Goal: Transaction & Acquisition: Purchase product/service

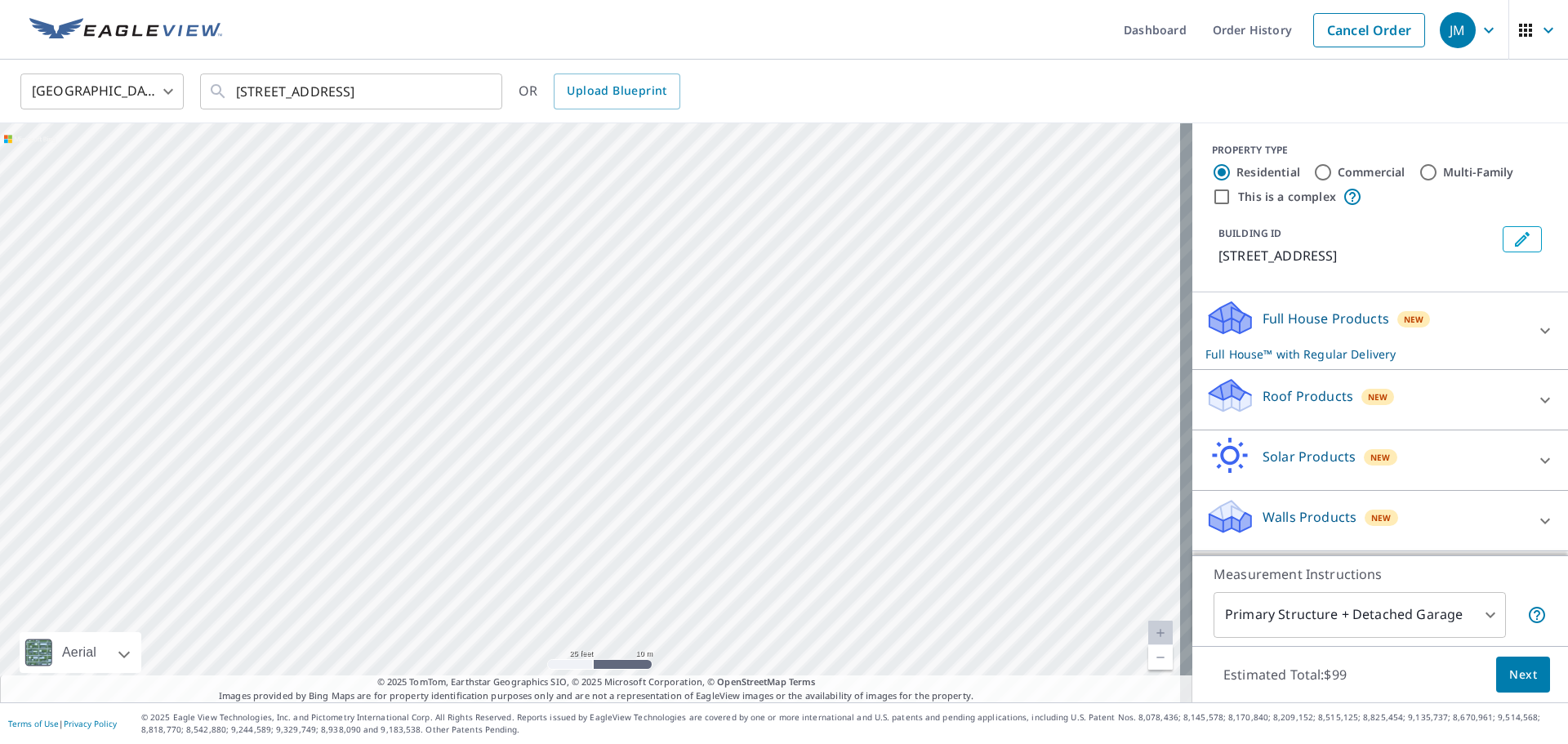
drag, startPoint x: 674, startPoint y: 205, endPoint x: 707, endPoint y: 213, distance: 34.0
click at [698, 216] on div "[STREET_ADDRESS]" at bounding box center [596, 413] width 1192 height 579
drag, startPoint x: 590, startPoint y: 197, endPoint x: 603, endPoint y: 185, distance: 17.7
click at [603, 185] on div "[STREET_ADDRESS]" at bounding box center [596, 413] width 1192 height 579
drag, startPoint x: 538, startPoint y: 302, endPoint x: 557, endPoint y: 277, distance: 31.4
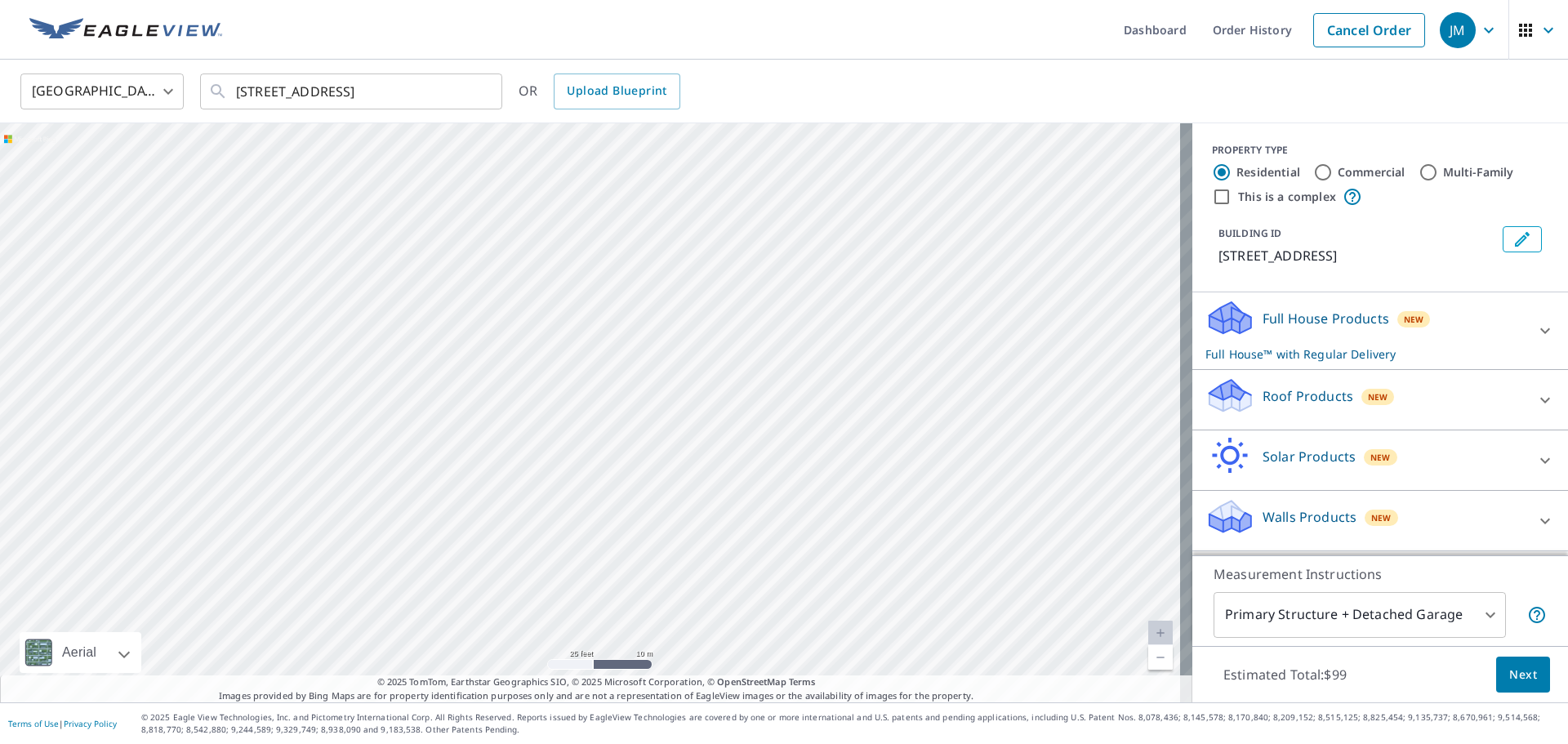
click at [557, 277] on div "[STREET_ADDRESS]" at bounding box center [596, 413] width 1192 height 579
click at [584, 282] on div "[STREET_ADDRESS]" at bounding box center [596, 413] width 1192 height 579
drag, startPoint x: 585, startPoint y: 222, endPoint x: 601, endPoint y: 193, distance: 33.1
click at [601, 193] on div "[STREET_ADDRESS]" at bounding box center [596, 413] width 1192 height 579
drag, startPoint x: 574, startPoint y: 247, endPoint x: 598, endPoint y: 197, distance: 55.5
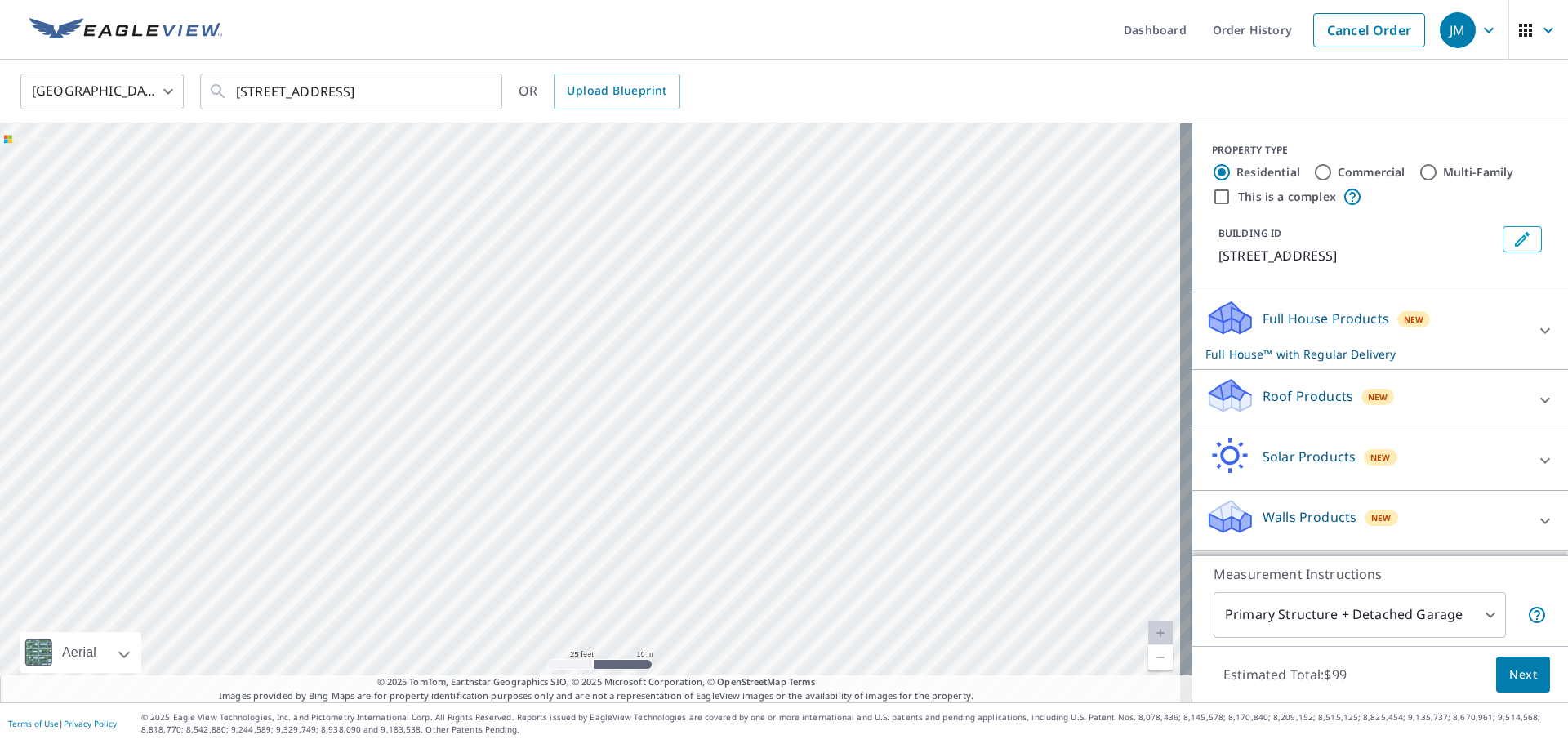
click at [598, 197] on div "[STREET_ADDRESS]" at bounding box center [596, 413] width 1192 height 579
drag, startPoint x: 566, startPoint y: 304, endPoint x: 582, endPoint y: 258, distance: 48.7
click at [582, 258] on div "[STREET_ADDRESS]" at bounding box center [596, 413] width 1192 height 579
drag, startPoint x: 556, startPoint y: 344, endPoint x: 576, endPoint y: 301, distance: 47.4
click at [576, 301] on div "[STREET_ADDRESS]" at bounding box center [596, 413] width 1192 height 579
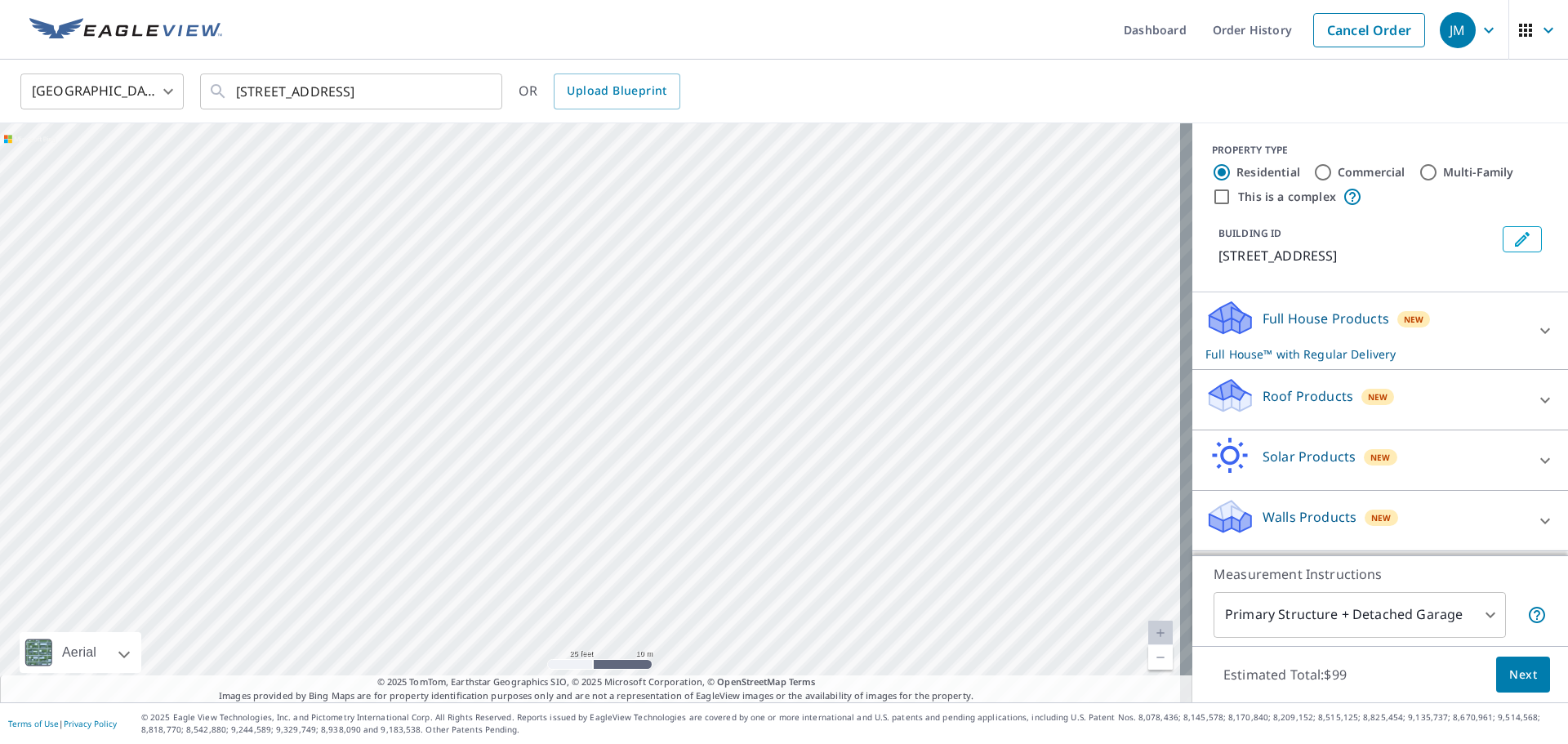
drag, startPoint x: 515, startPoint y: 399, endPoint x: 545, endPoint y: 346, distance: 60.9
click at [545, 346] on div "[STREET_ADDRESS]" at bounding box center [596, 413] width 1192 height 579
click at [489, 433] on div "[STREET_ADDRESS]" at bounding box center [596, 413] width 1192 height 579
drag, startPoint x: 392, startPoint y: 357, endPoint x: 603, endPoint y: 561, distance: 293.5
click at [603, 561] on div "[STREET_ADDRESS]" at bounding box center [596, 413] width 1192 height 579
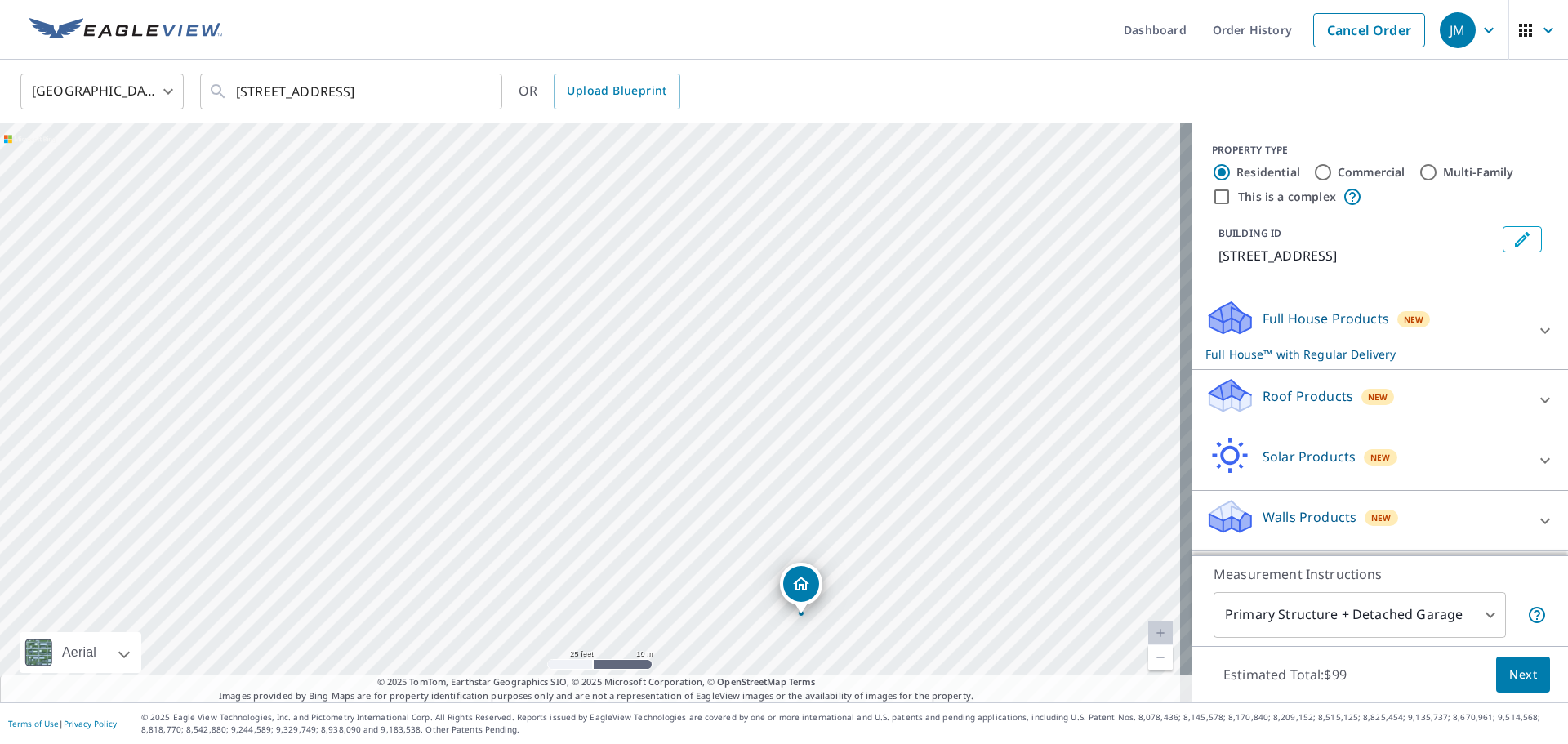
drag, startPoint x: 556, startPoint y: 480, endPoint x: 501, endPoint y: 616, distance: 146.7
click at [501, 616] on div "[STREET_ADDRESS]" at bounding box center [596, 413] width 1192 height 579
drag, startPoint x: 566, startPoint y: 396, endPoint x: 490, endPoint y: 541, distance: 163.7
click at [490, 588] on div "[STREET_ADDRESS]" at bounding box center [596, 413] width 1192 height 579
drag, startPoint x: 584, startPoint y: 350, endPoint x: 580, endPoint y: 600, distance: 250.0
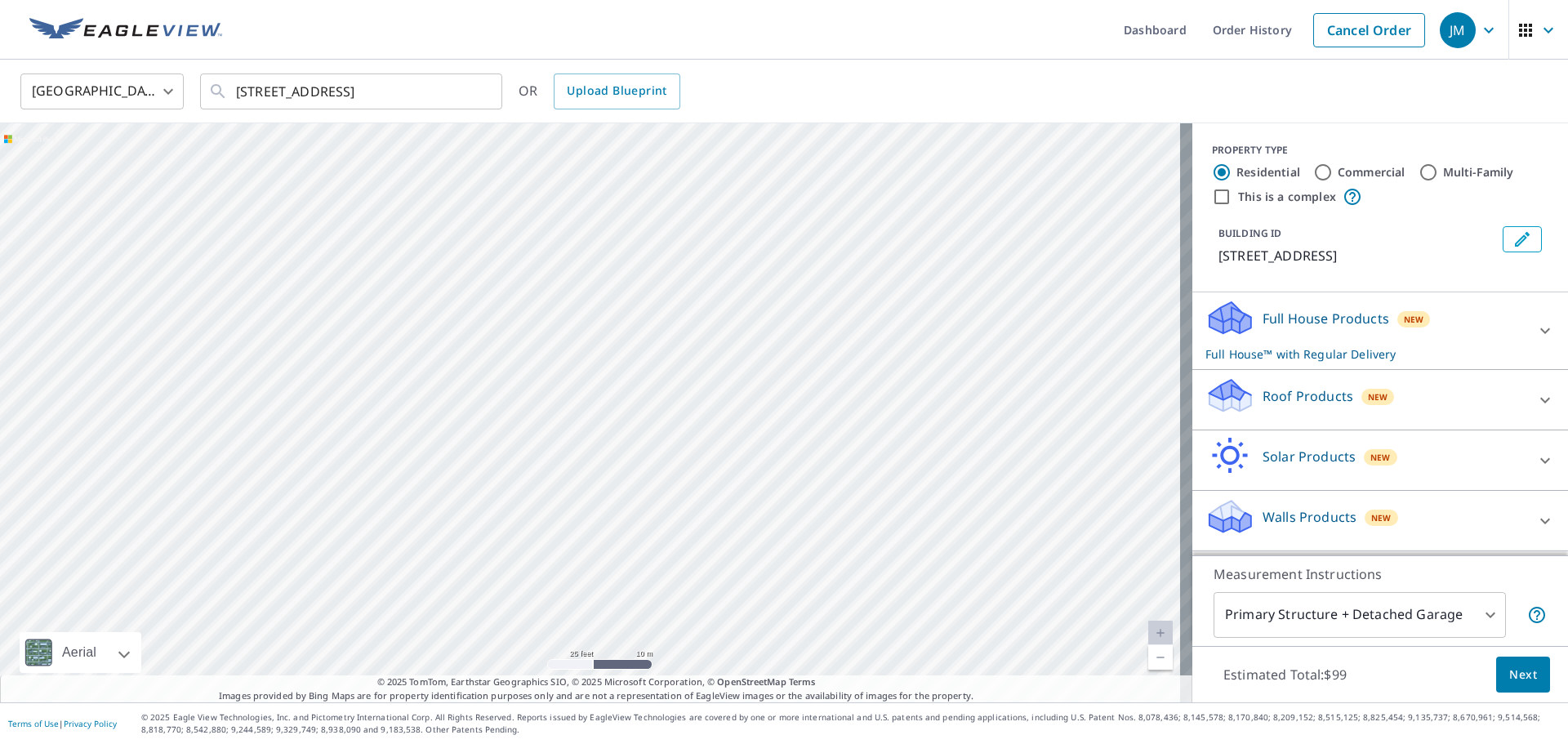
click at [580, 600] on div "[STREET_ADDRESS]" at bounding box center [596, 413] width 1192 height 579
drag, startPoint x: 724, startPoint y: 300, endPoint x: 637, endPoint y: 518, distance: 234.7
click at [637, 518] on div "[STREET_ADDRESS]" at bounding box center [596, 413] width 1192 height 579
drag, startPoint x: 622, startPoint y: 304, endPoint x: 637, endPoint y: 230, distance: 75.5
click at [637, 230] on div "[STREET_ADDRESS]" at bounding box center [596, 413] width 1192 height 579
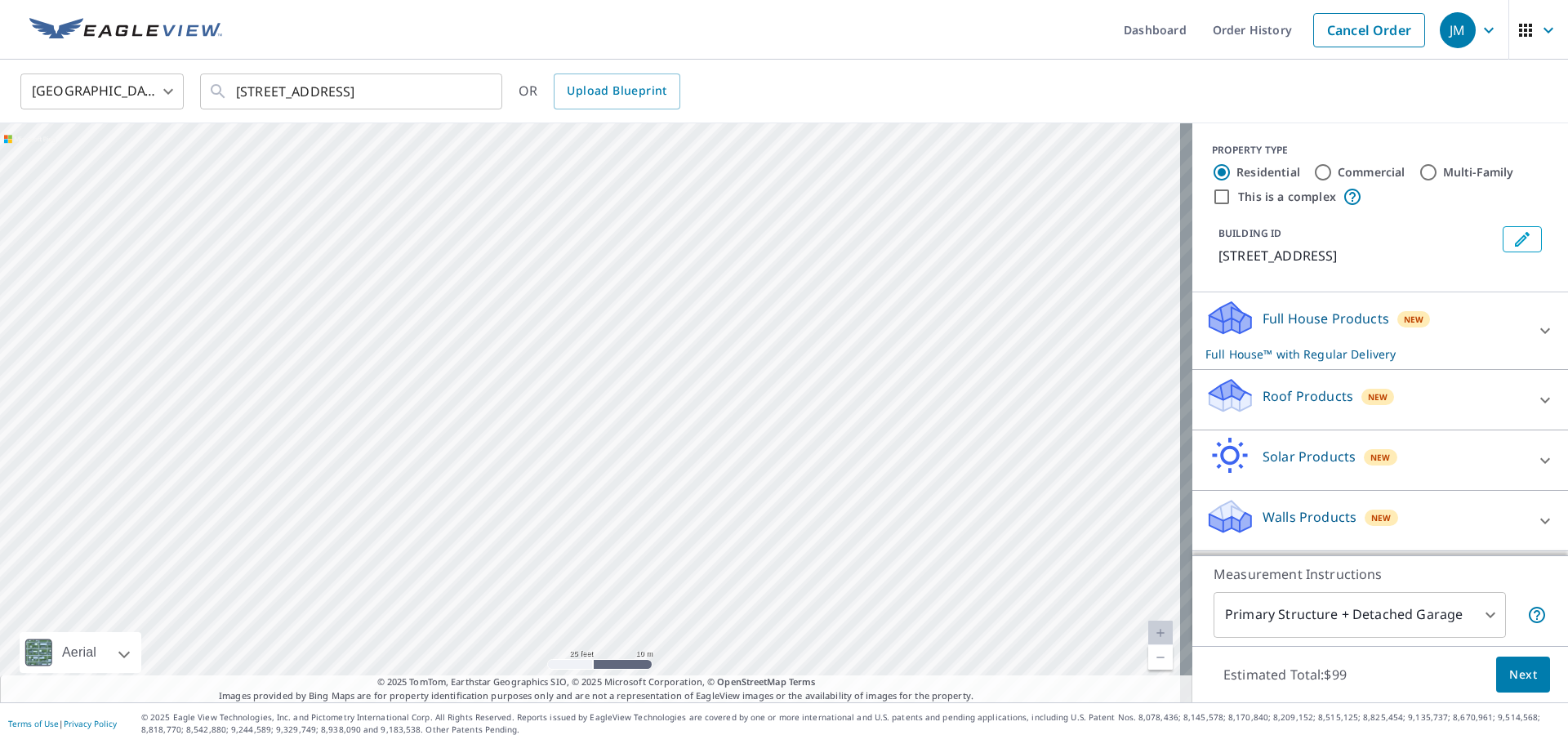
drag, startPoint x: 656, startPoint y: 301, endPoint x: 683, endPoint y: 223, distance: 82.5
click at [683, 223] on div "[STREET_ADDRESS]" at bounding box center [596, 413] width 1192 height 579
drag, startPoint x: 650, startPoint y: 352, endPoint x: 673, endPoint y: 271, distance: 84.2
click at [673, 271] on div "[STREET_ADDRESS]" at bounding box center [596, 413] width 1192 height 579
drag, startPoint x: 638, startPoint y: 352, endPoint x: 662, endPoint y: 301, distance: 56.4
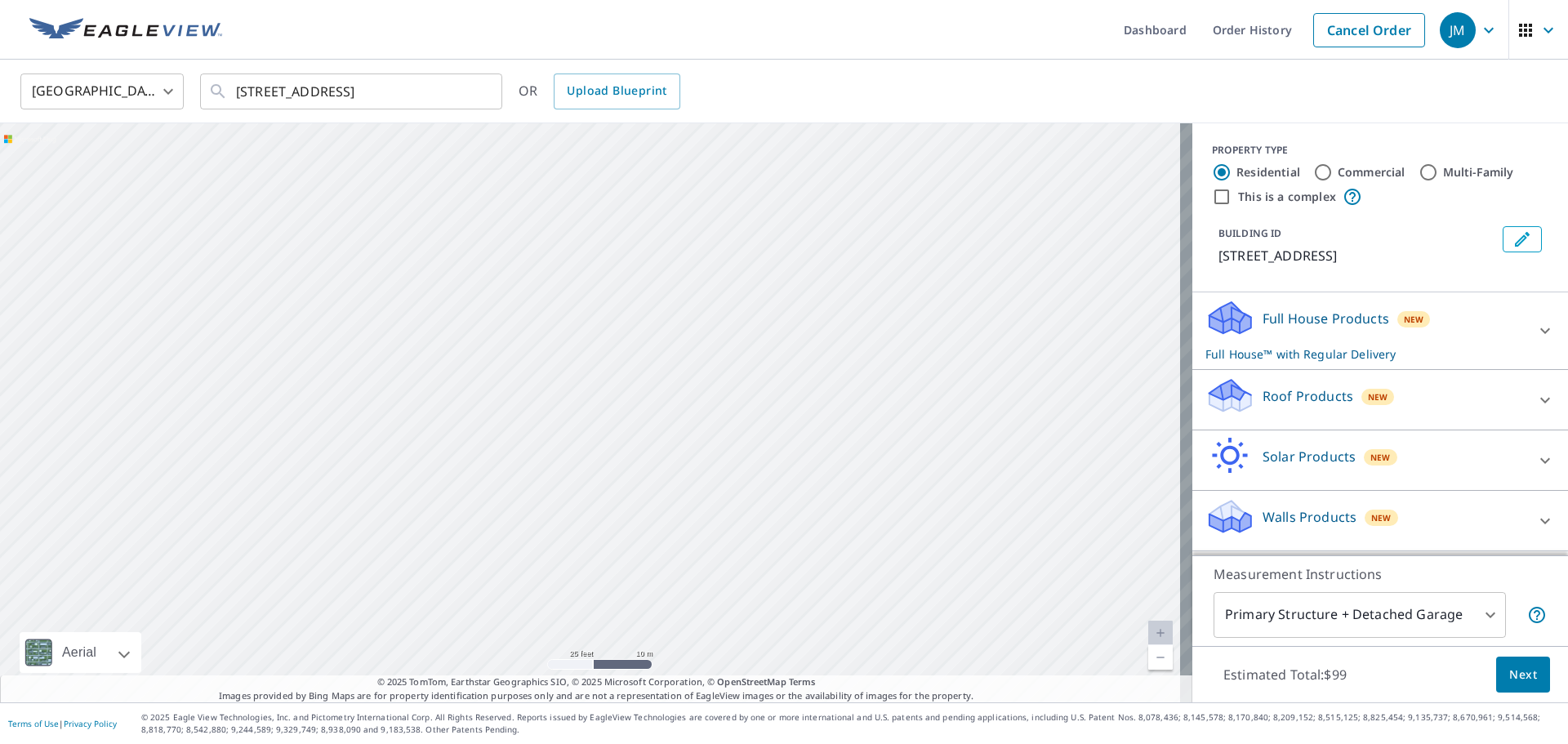
click at [662, 301] on div "[STREET_ADDRESS]" at bounding box center [596, 413] width 1192 height 579
drag, startPoint x: 612, startPoint y: 387, endPoint x: 600, endPoint y: 380, distance: 13.9
click at [631, 344] on div "[STREET_ADDRESS]" at bounding box center [596, 413] width 1192 height 579
click at [517, 425] on div "[STREET_ADDRESS]" at bounding box center [596, 413] width 1192 height 579
drag, startPoint x: 592, startPoint y: 385, endPoint x: 443, endPoint y: 168, distance: 263.2
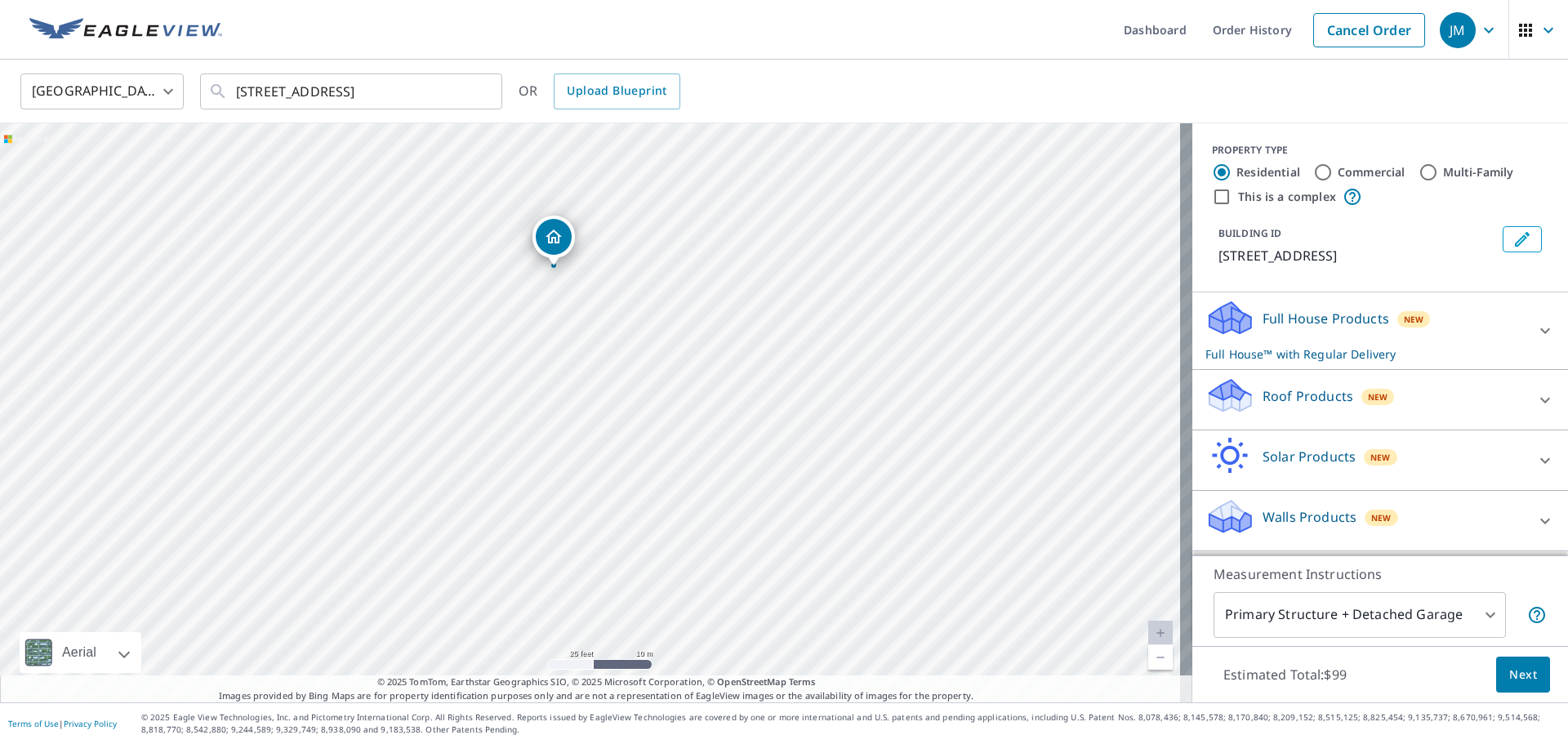
drag, startPoint x: 583, startPoint y: 372, endPoint x: 549, endPoint y: 234, distance: 142.1
drag, startPoint x: 625, startPoint y: 313, endPoint x: 555, endPoint y: 454, distance: 157.4
click at [555, 454] on div "[STREET_ADDRESS]" at bounding box center [596, 413] width 1192 height 579
drag, startPoint x: 509, startPoint y: 543, endPoint x: 598, endPoint y: 294, distance: 264.4
drag, startPoint x: 657, startPoint y: 398, endPoint x: 652, endPoint y: 465, distance: 67.2
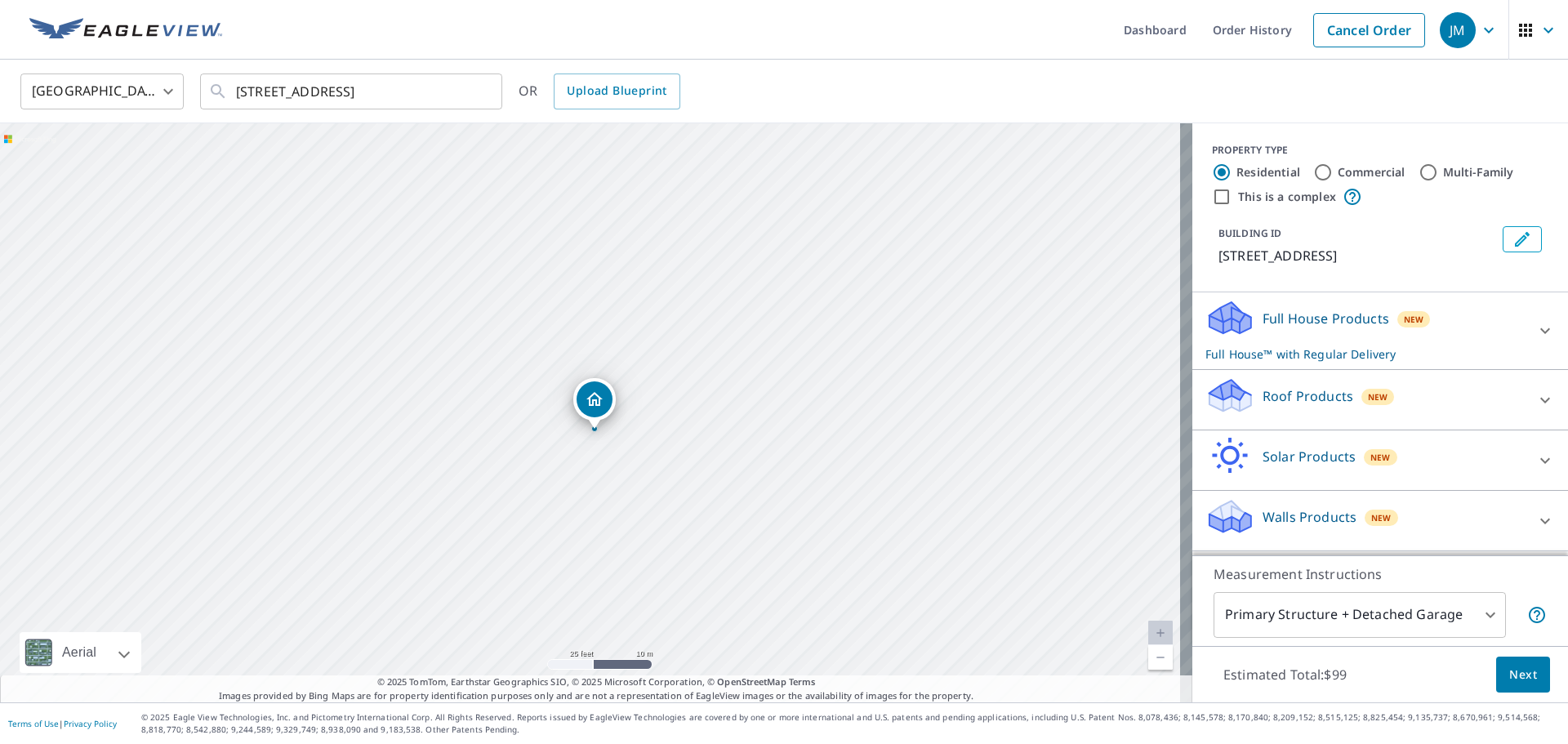
click at [652, 465] on div "[STREET_ADDRESS]" at bounding box center [596, 413] width 1192 height 579
drag, startPoint x: 581, startPoint y: 461, endPoint x: 526, endPoint y: 365, distance: 110.6
drag, startPoint x: 785, startPoint y: 340, endPoint x: 708, endPoint y: 361, distance: 79.8
click at [708, 361] on div "[STREET_ADDRESS]" at bounding box center [596, 413] width 1192 height 579
click at [1319, 407] on div "Roof Products New" at bounding box center [1366, 399] width 321 height 47
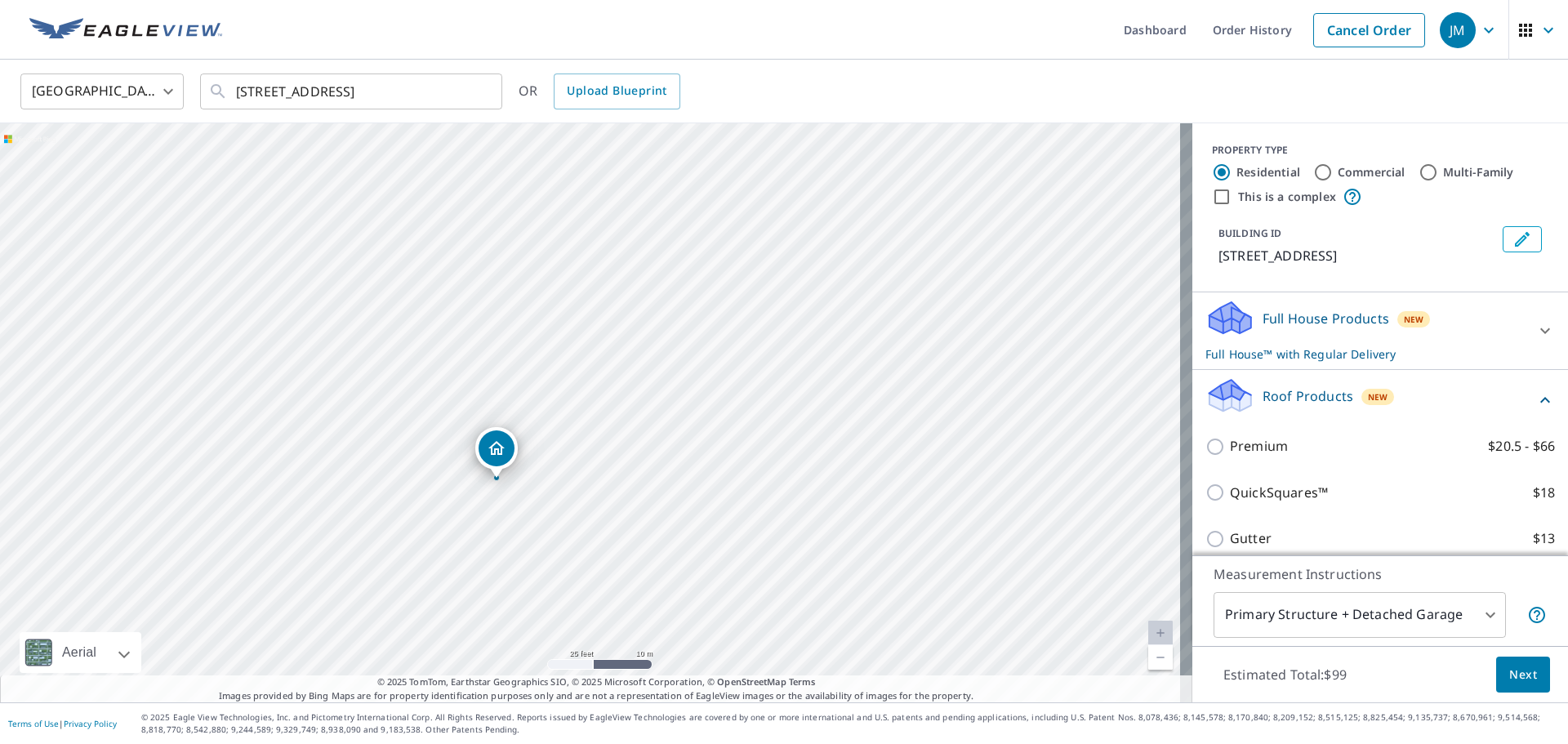
click at [1270, 454] on p "Premium" at bounding box center [1258, 446] width 58 height 20
click at [1230, 454] on input "Premium $20.5 - $66" at bounding box center [1217, 446] width 25 height 19
checkbox input "true"
checkbox input "false"
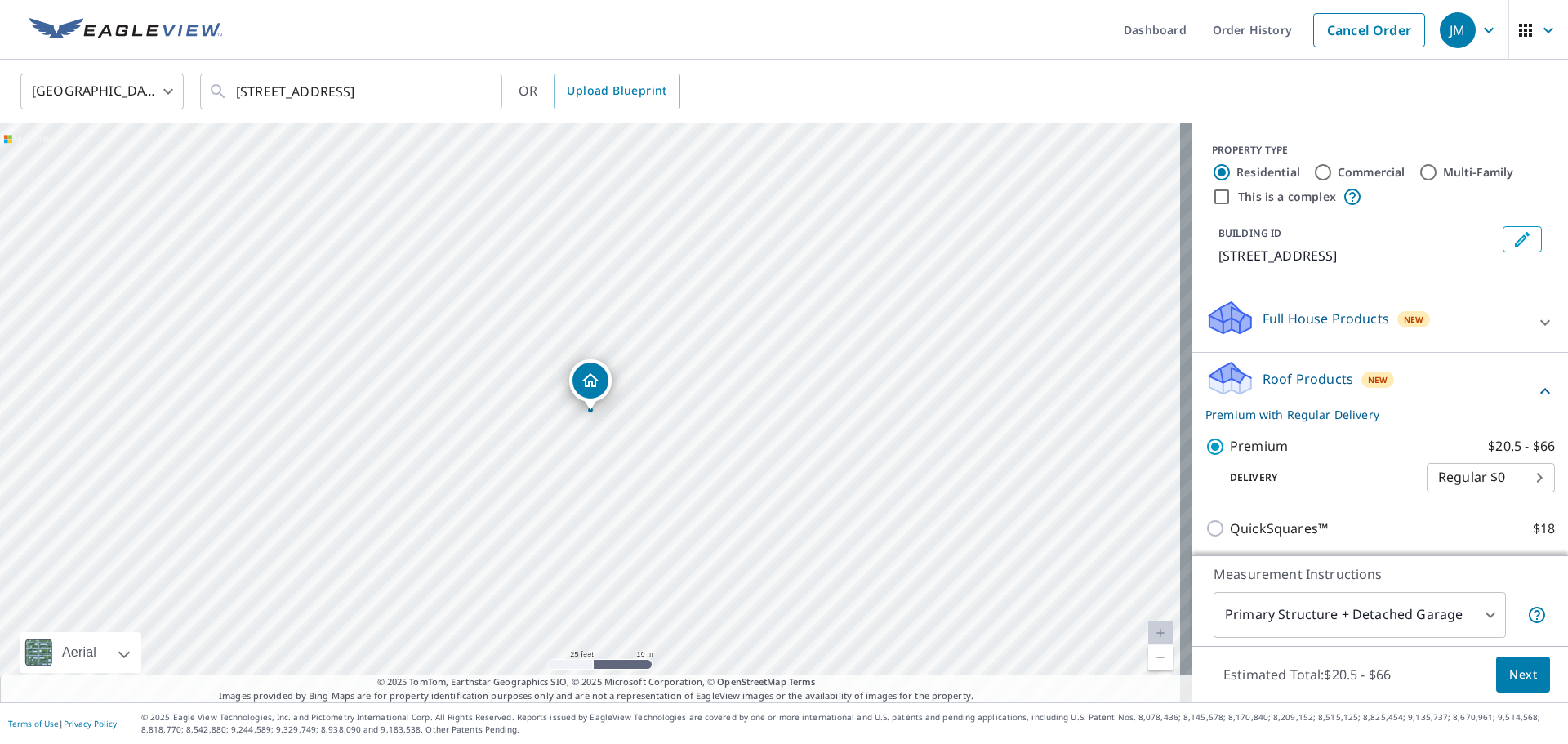
click at [1514, 679] on span "Next" at bounding box center [1523, 675] width 27 height 20
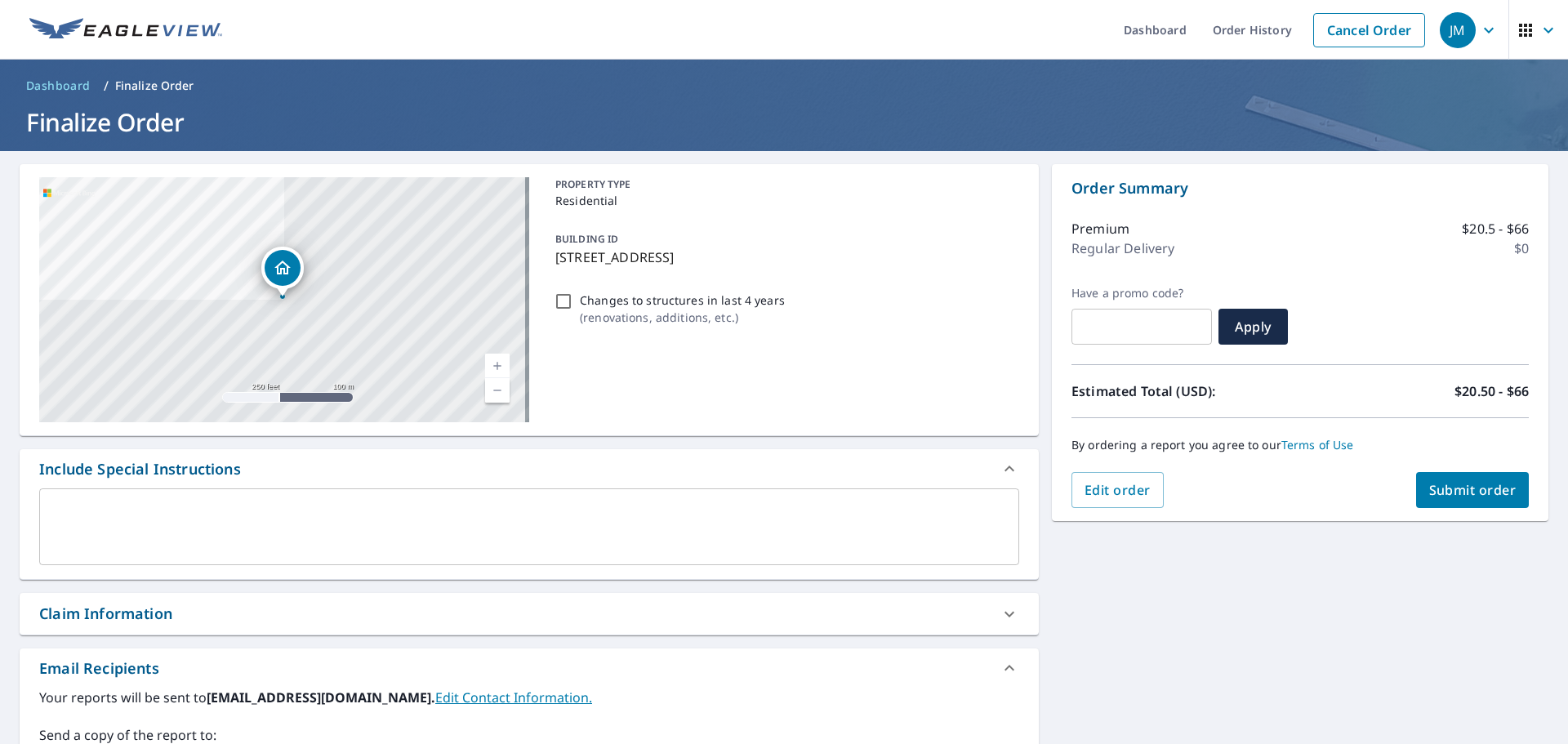
scroll to position [296, 0]
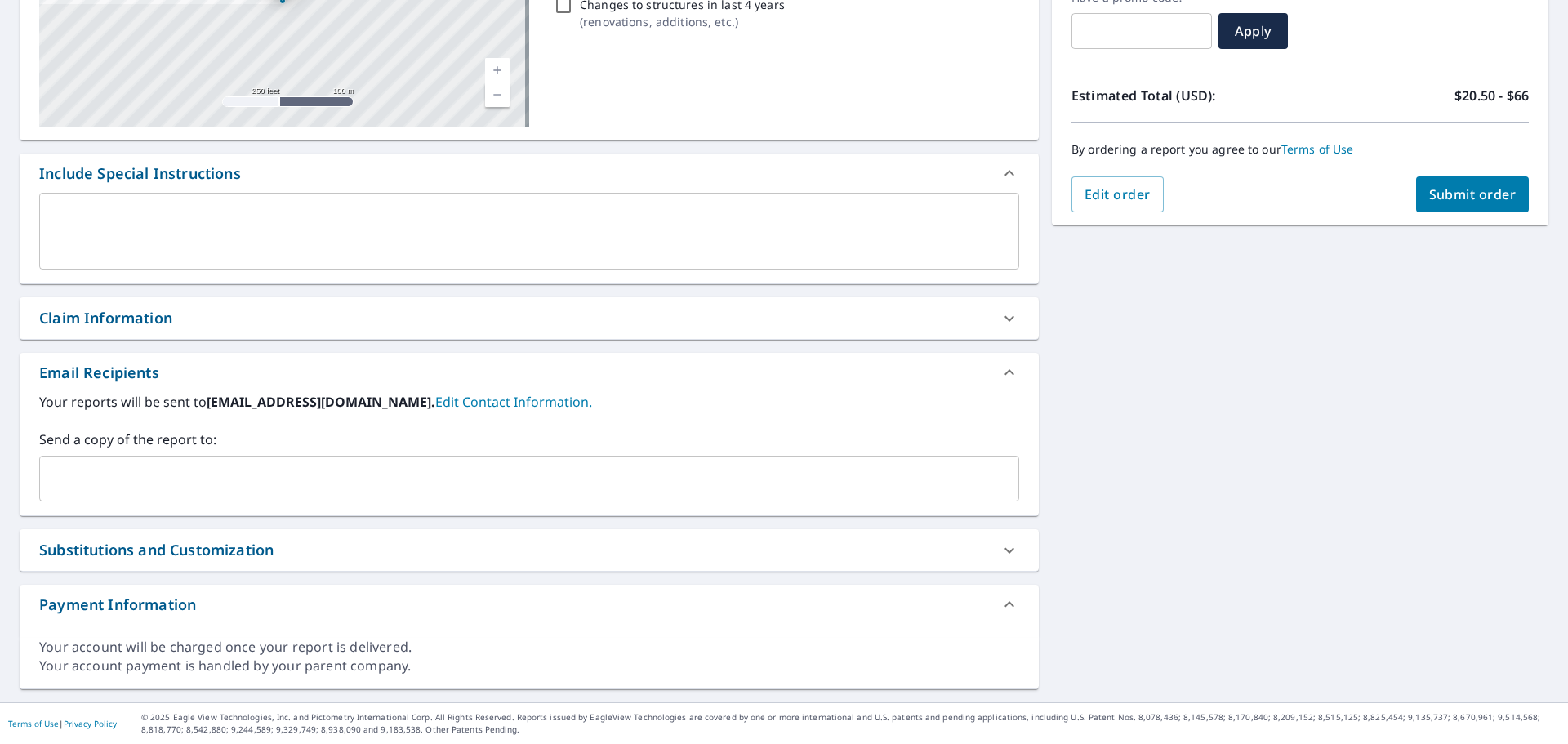
click at [414, 488] on input "text" at bounding box center [517, 479] width 941 height 31
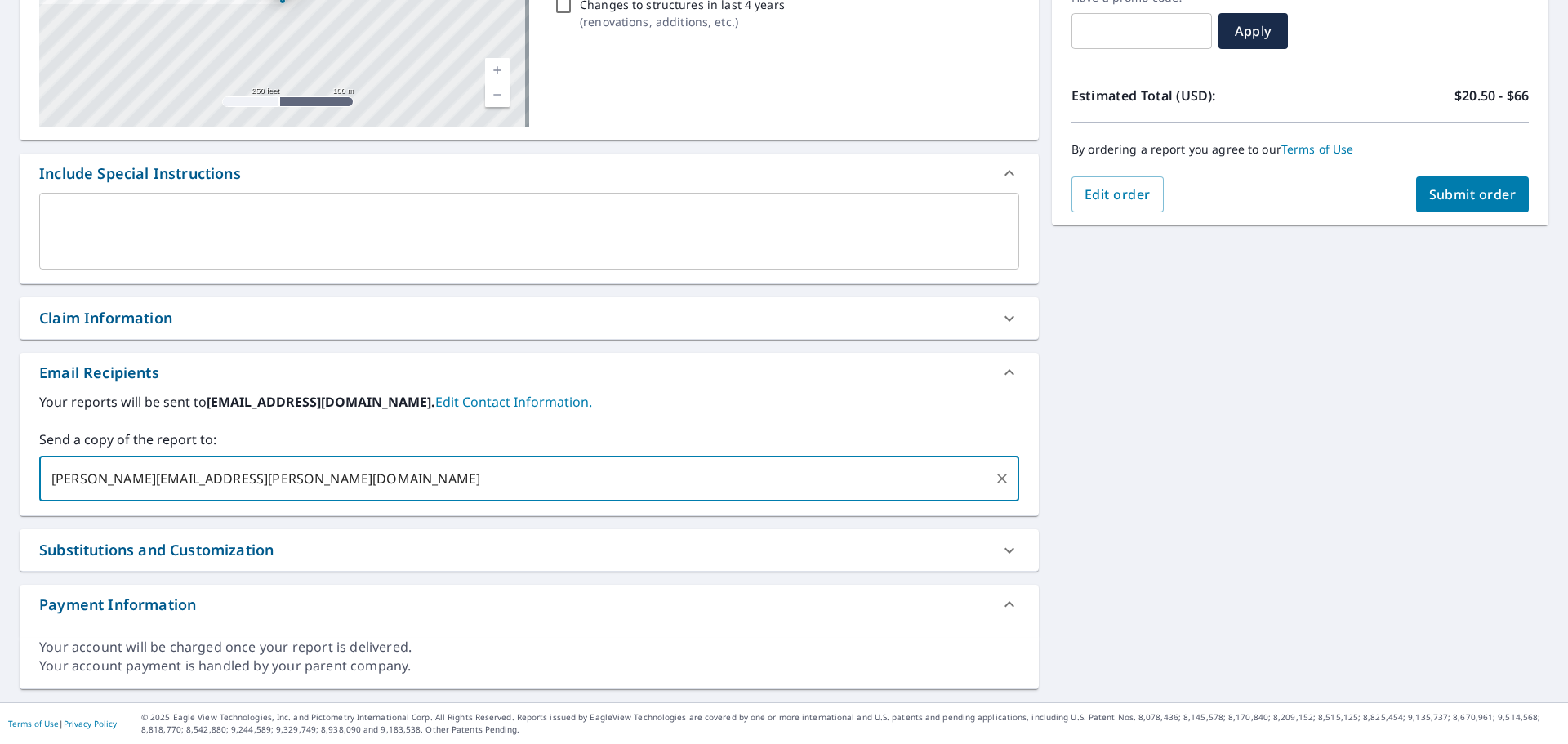
type input "[PERSON_NAME][EMAIL_ADDRESS][PERSON_NAME][DOMAIN_NAME]"
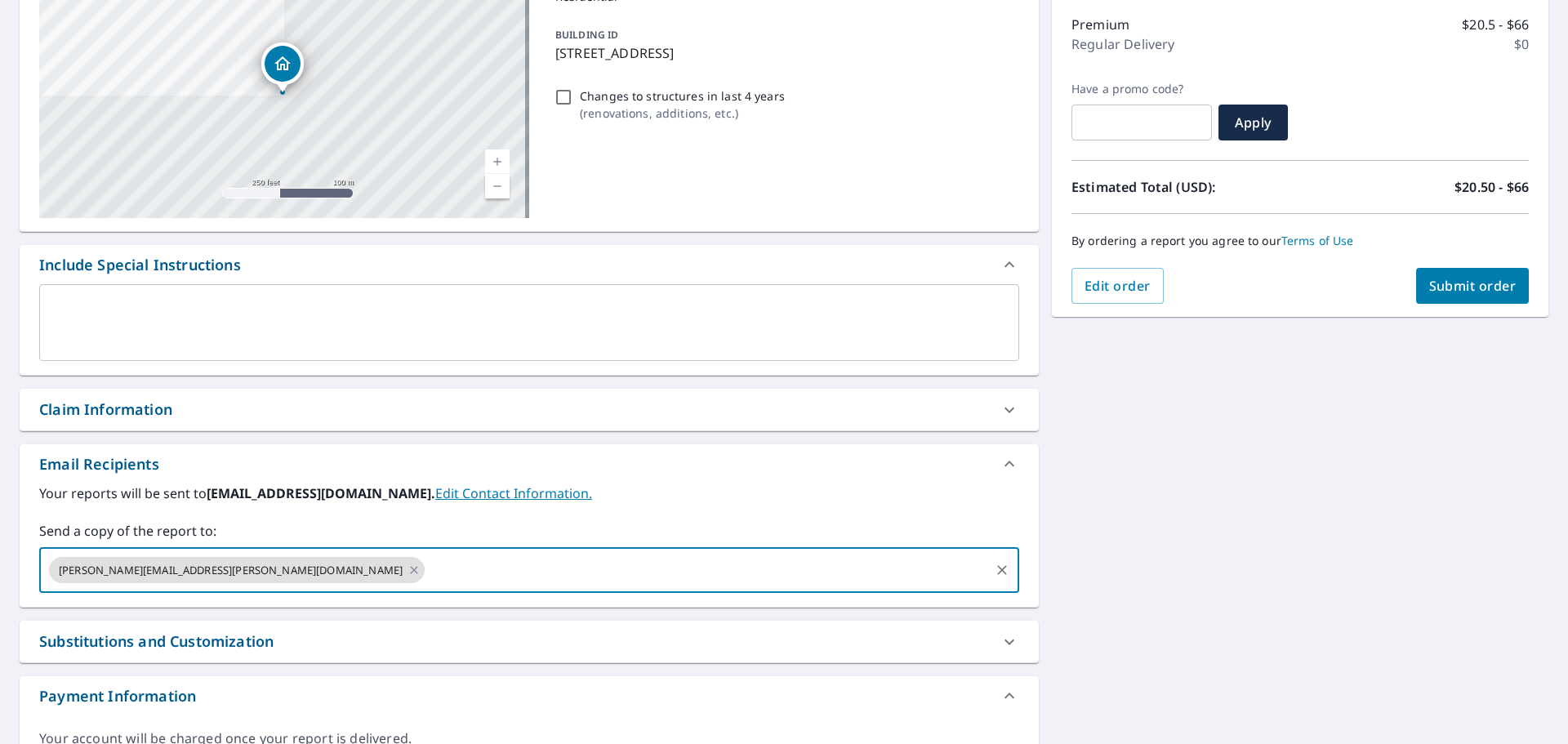
scroll to position [0, 0]
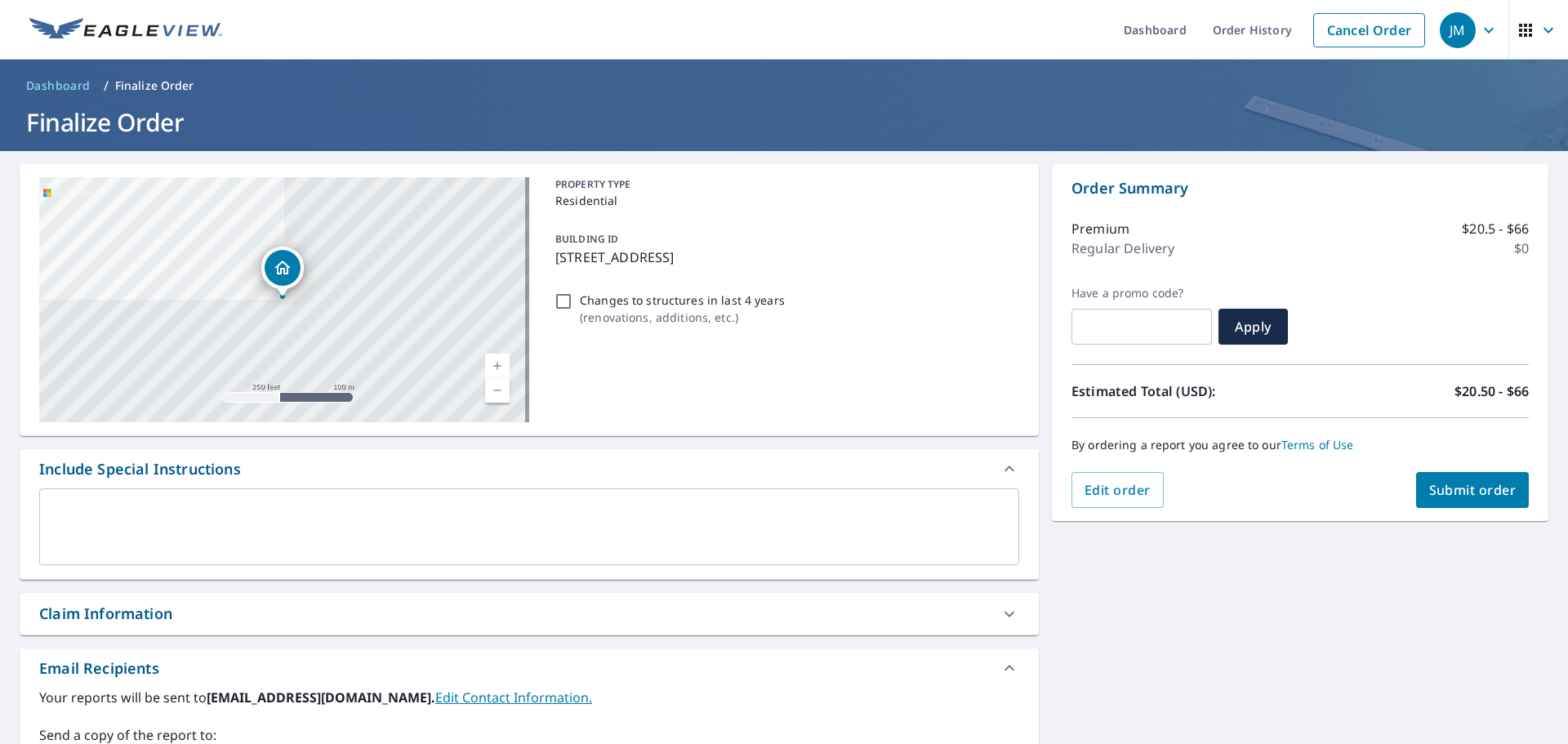
click at [1444, 486] on span "Submit order" at bounding box center [1472, 490] width 87 height 18
checkbox input "true"
